Goal: Information Seeking & Learning: Check status

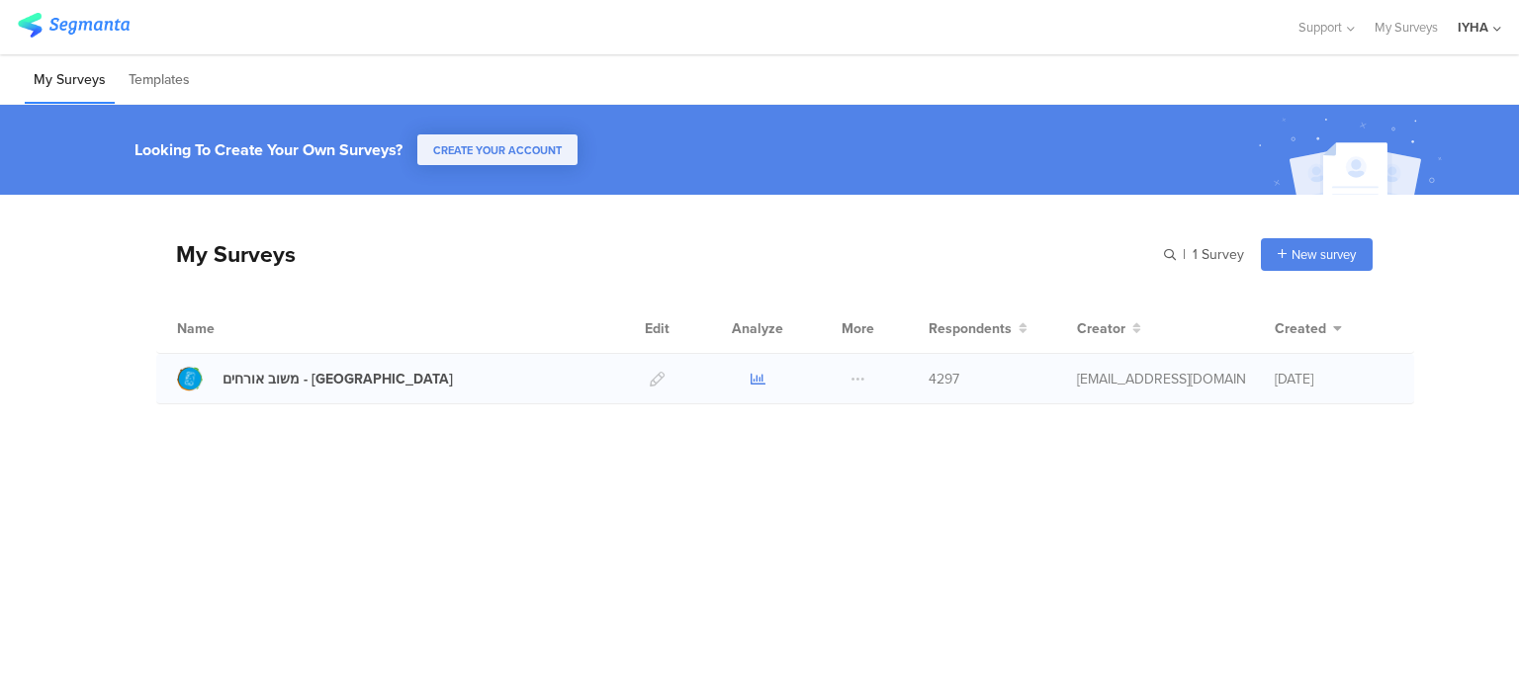
click at [756, 380] on icon at bounding box center [757, 379] width 15 height 15
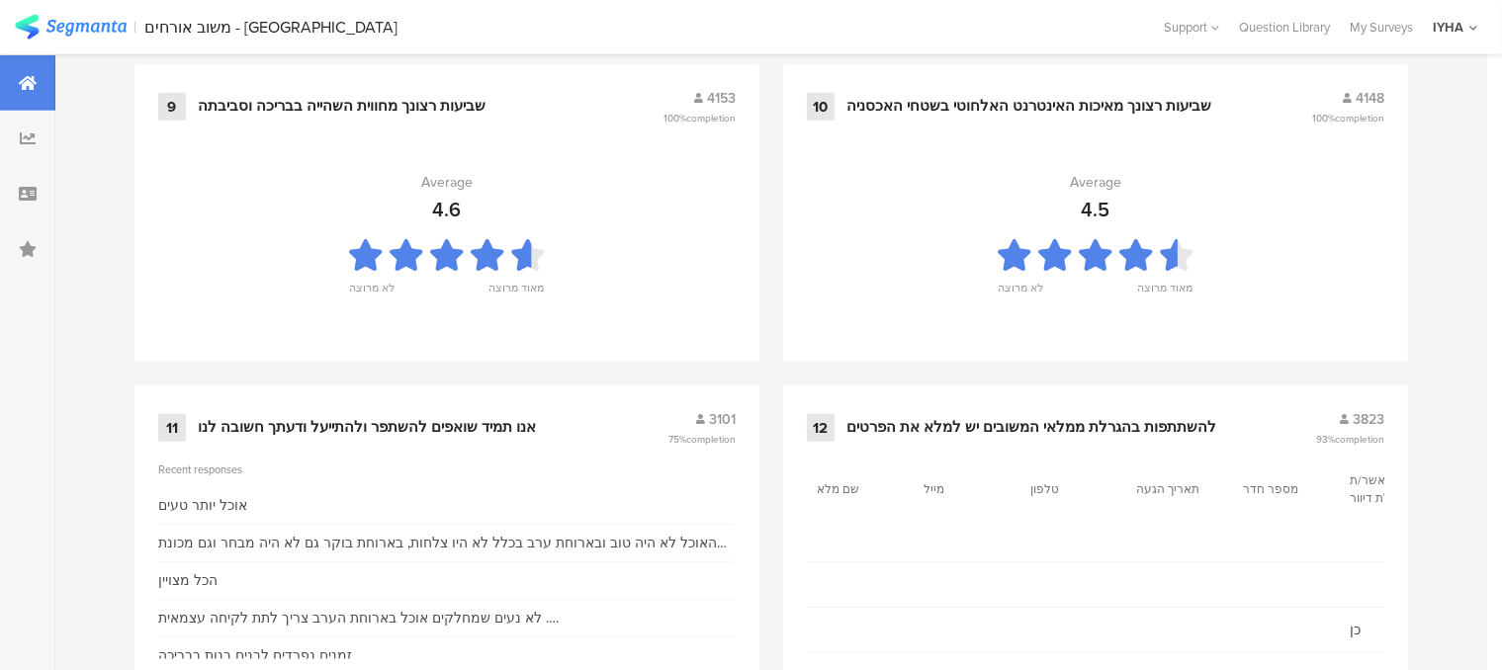
scroll to position [2222, 0]
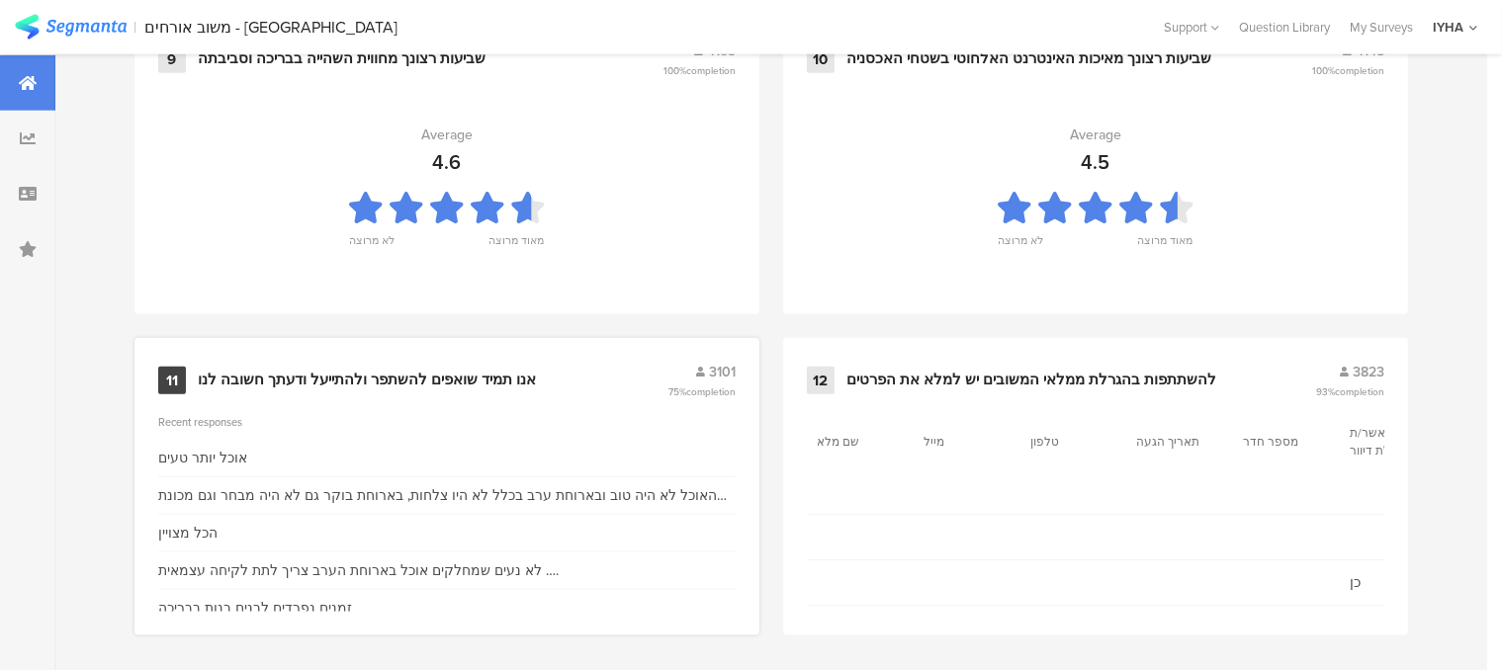
click at [424, 371] on div "אנו תמיד שואפים להשתפר ולהתייעל ודעתך חשובה לנו" at bounding box center [367, 381] width 338 height 20
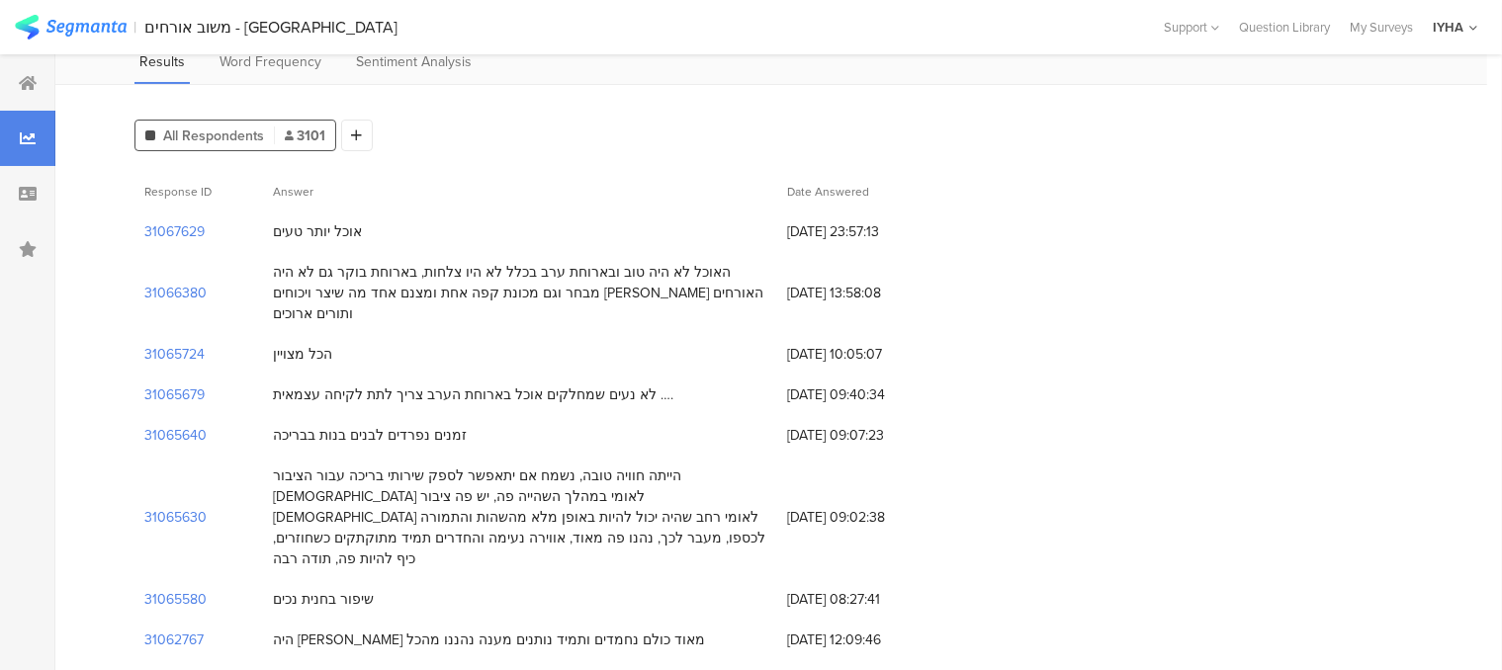
scroll to position [99, 0]
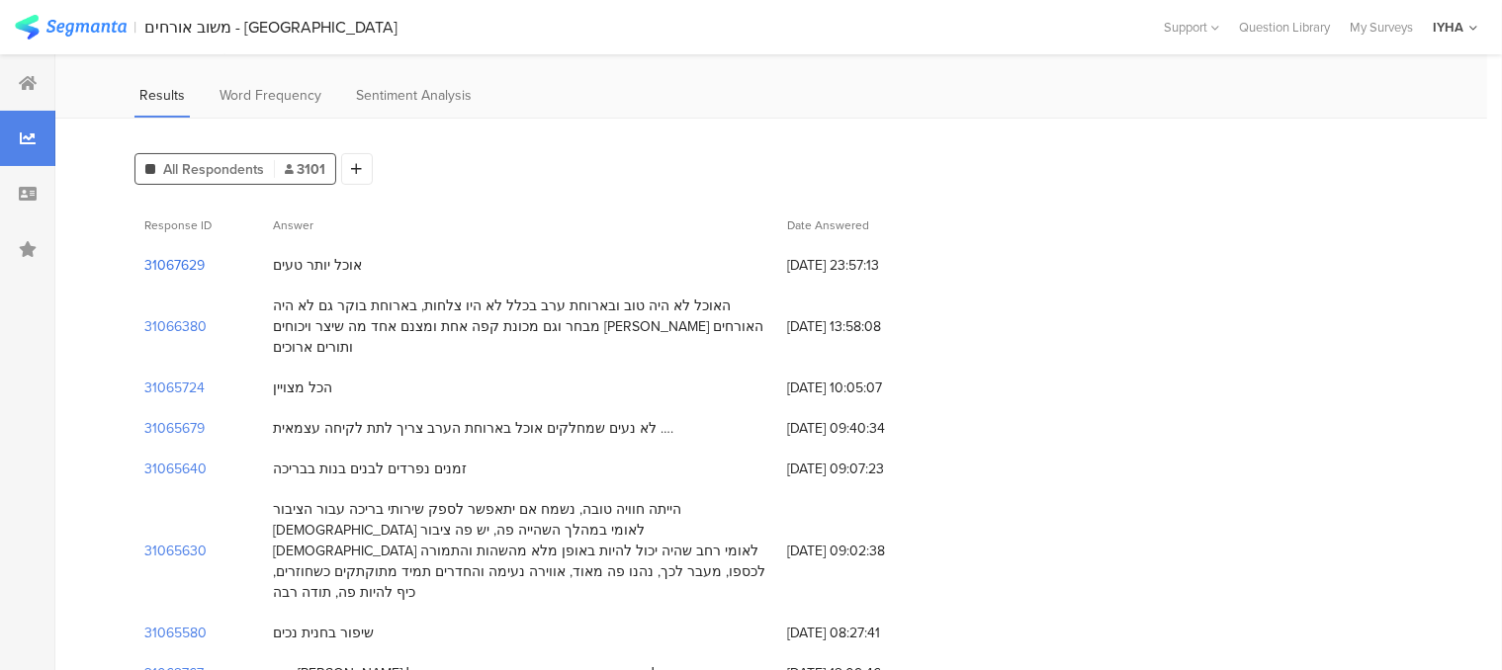
click at [183, 268] on section "31067629" at bounding box center [174, 265] width 60 height 21
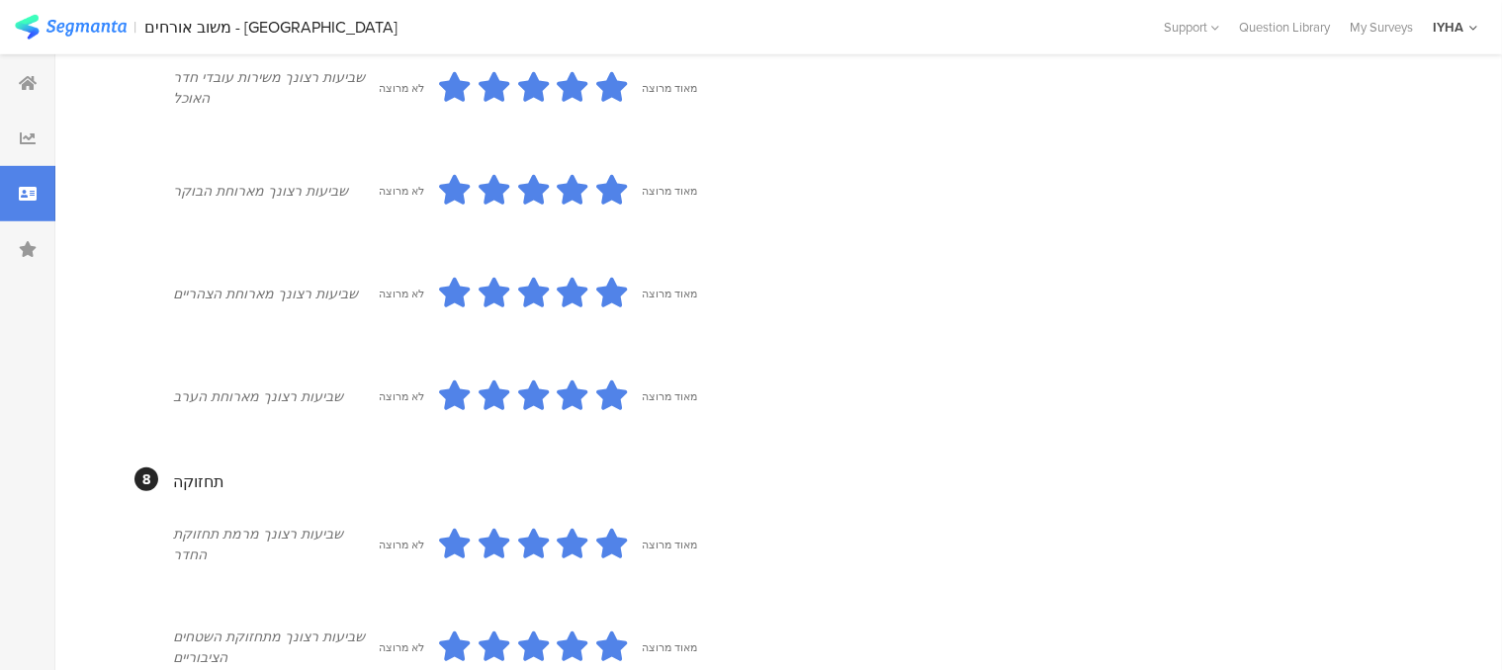
scroll to position [1845, 0]
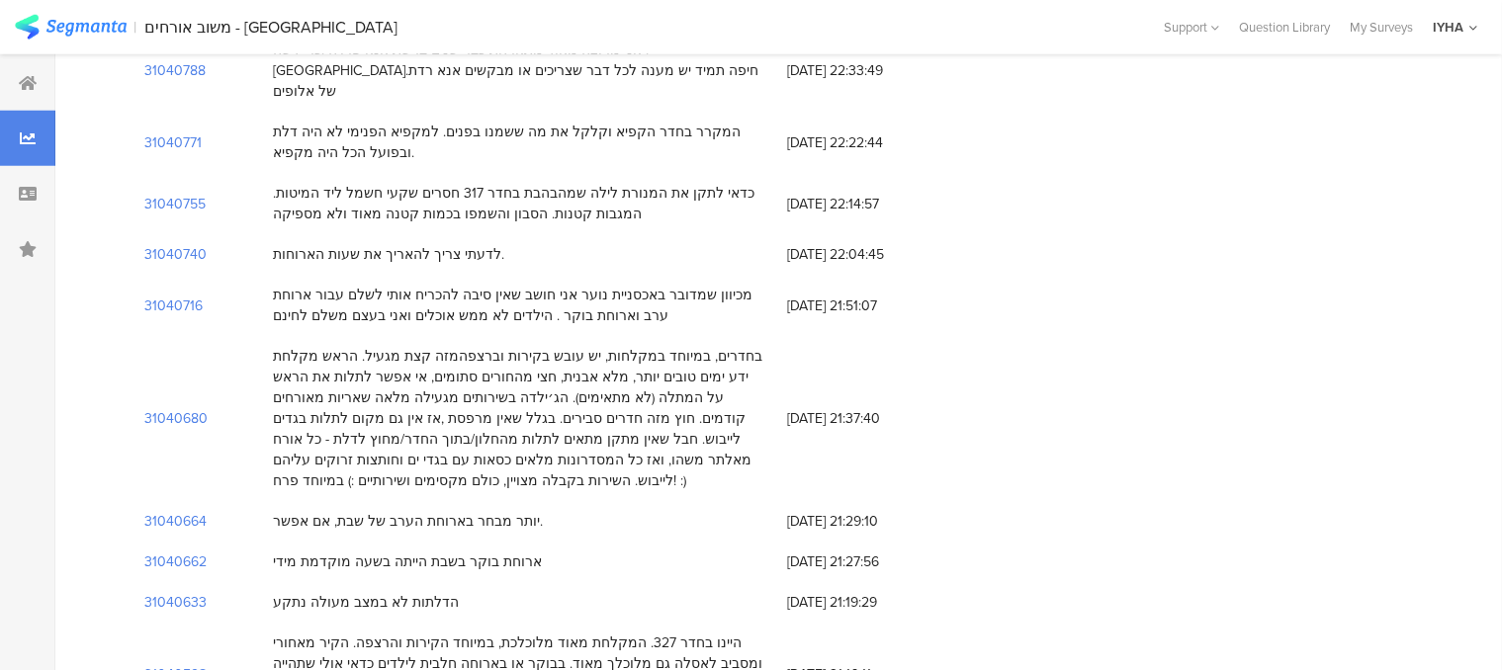
scroll to position [99, 0]
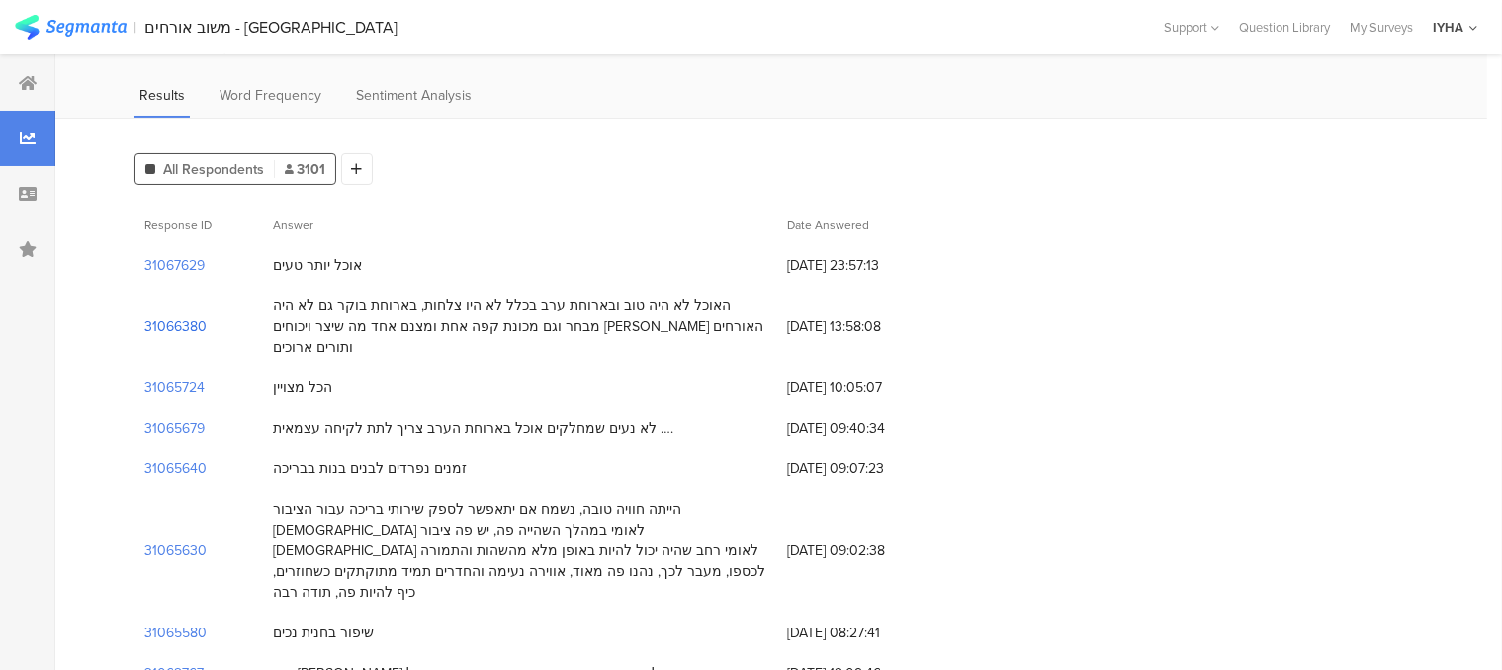
click at [192, 316] on section "31066380" at bounding box center [175, 326] width 62 height 21
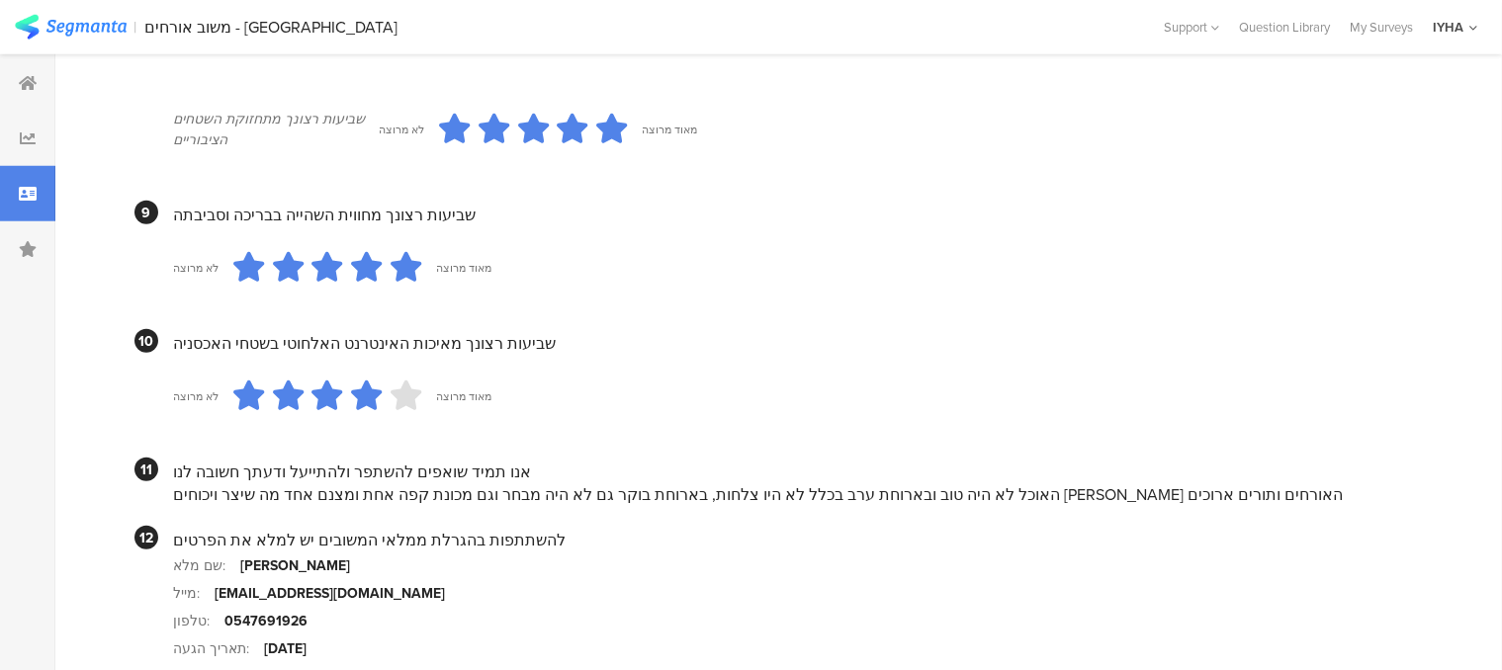
scroll to position [1878, 0]
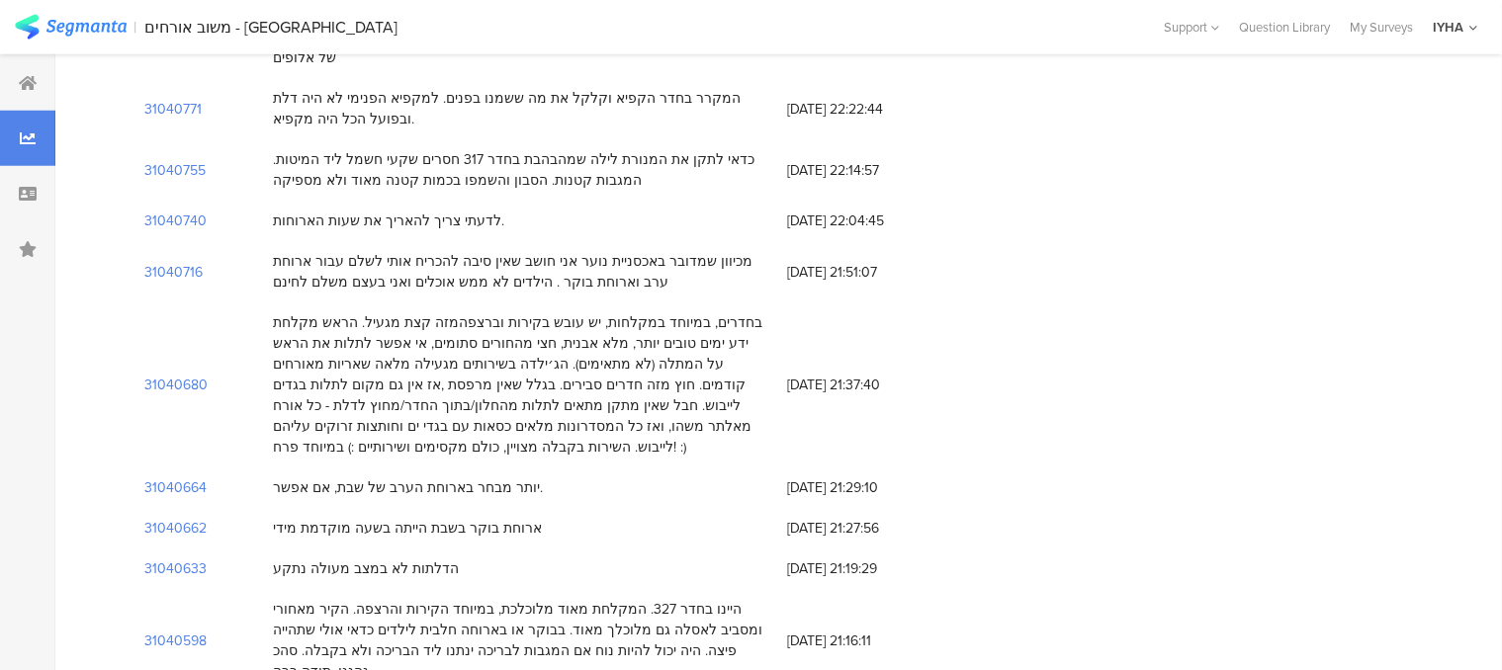
scroll to position [99, 0]
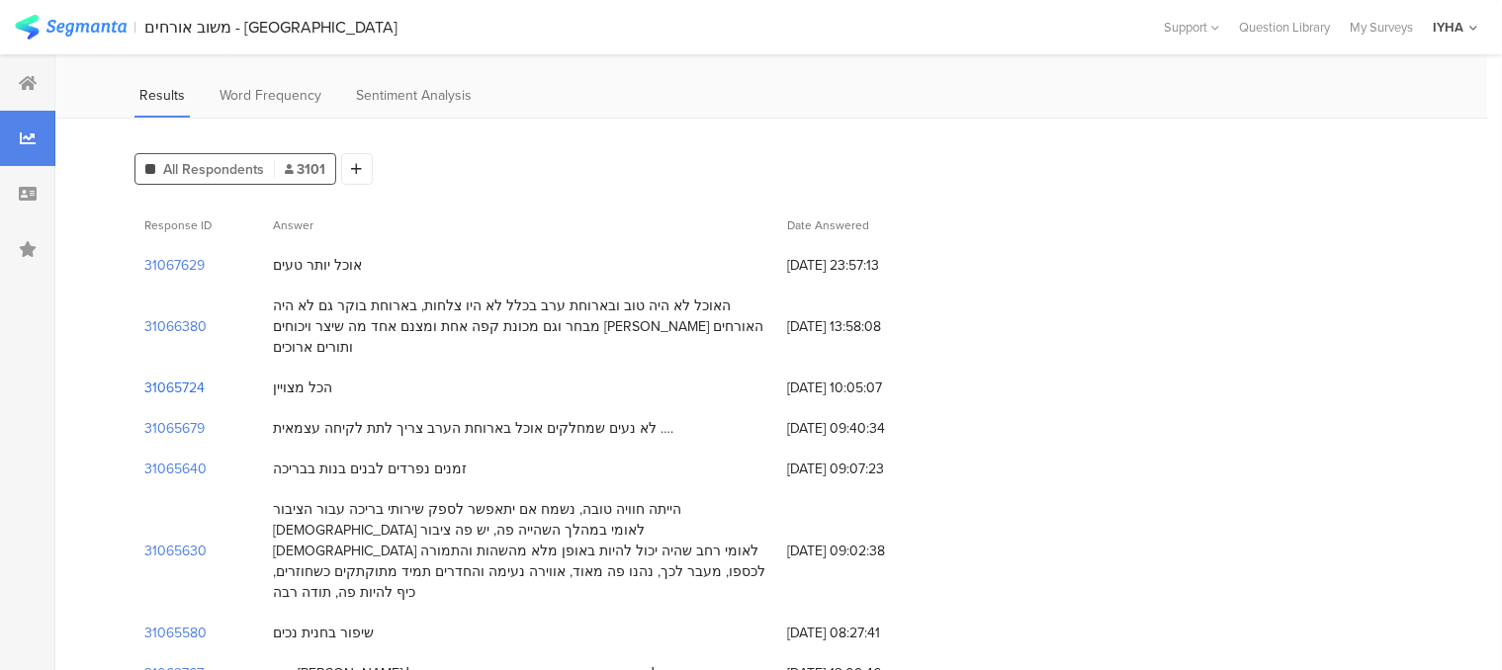
click at [190, 378] on section "31065724" at bounding box center [174, 388] width 60 height 21
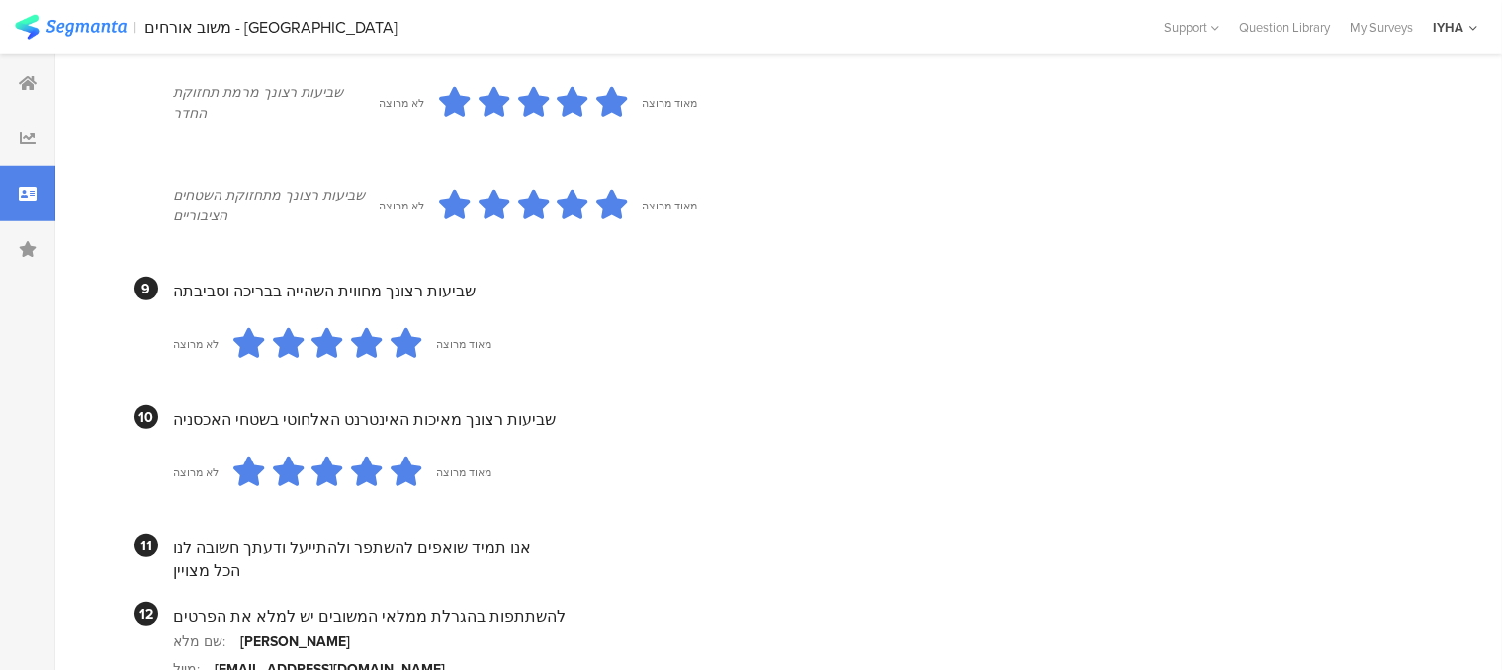
scroll to position [1908, 0]
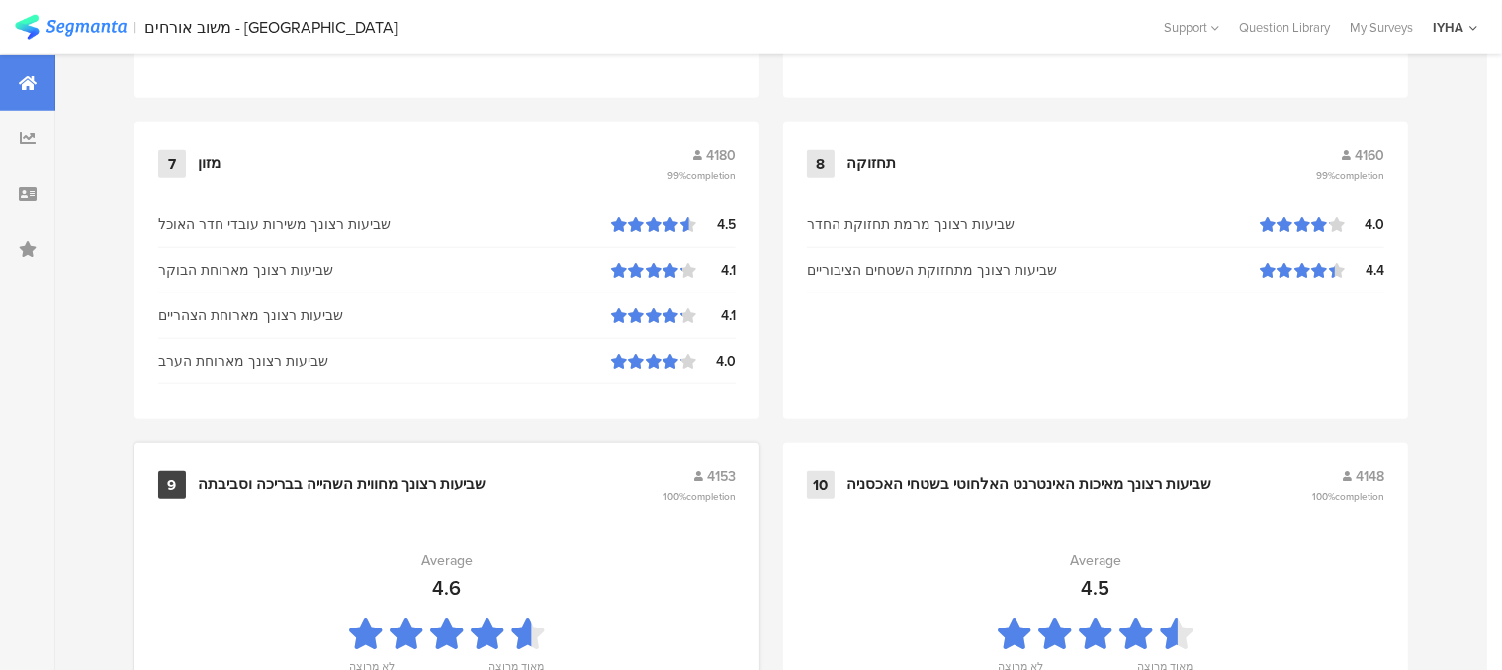
scroll to position [1530, 0]
